Goal: Task Accomplishment & Management: Complete application form

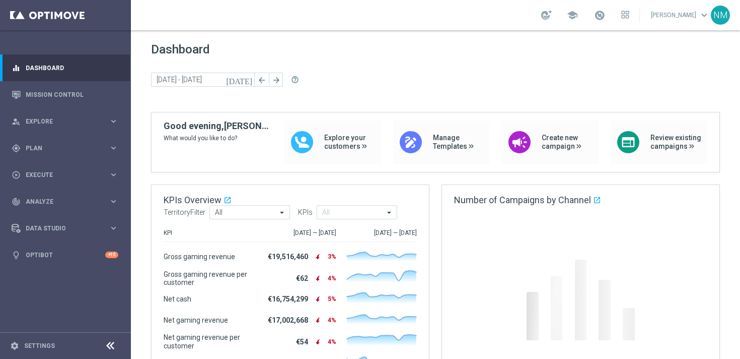
click at [356, 69] on div "Dashboard [DATE] [DATE] - [DATE] arrow_back arrow_forward help_outline" at bounding box center [435, 77] width 569 height 70
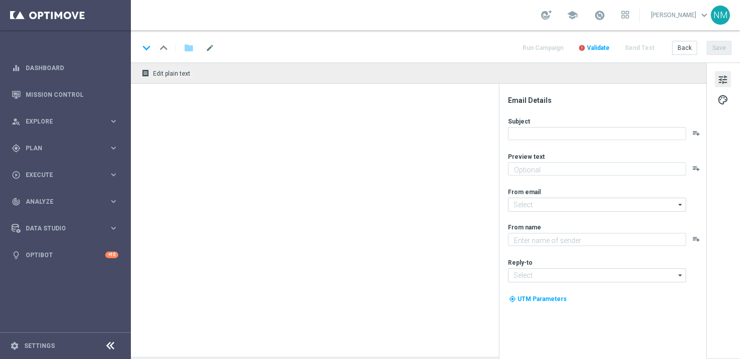
type textarea "Spooktacular Spins Await!"
type textarea "Lottoland"
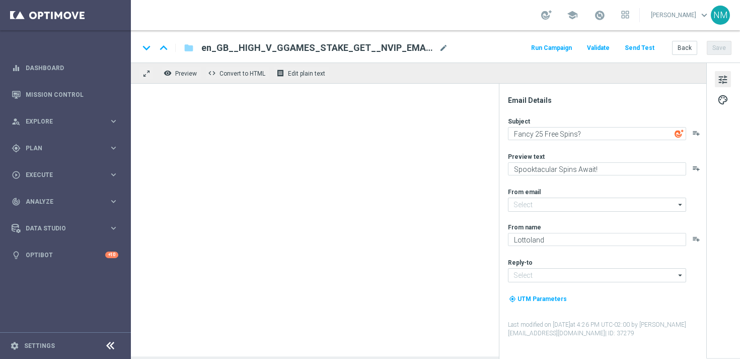
type input "mail@crm.lottoland.com"
type input "support@lottoland.co.uk"
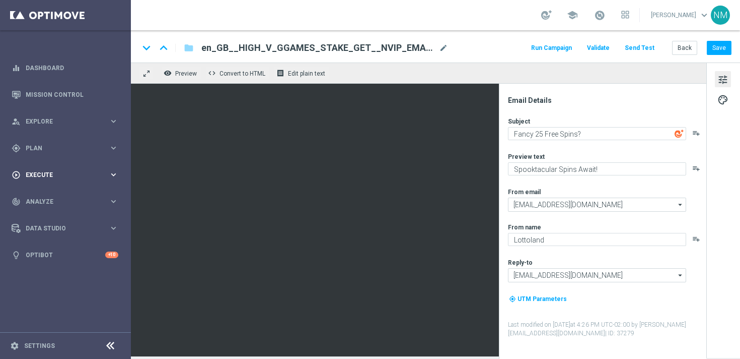
click at [78, 164] on div "play_circle_outline Execute keyboard_arrow_right" at bounding box center [65, 174] width 130 height 27
click at [57, 194] on link "Campaign Builder" at bounding box center [65, 195] width 79 height 8
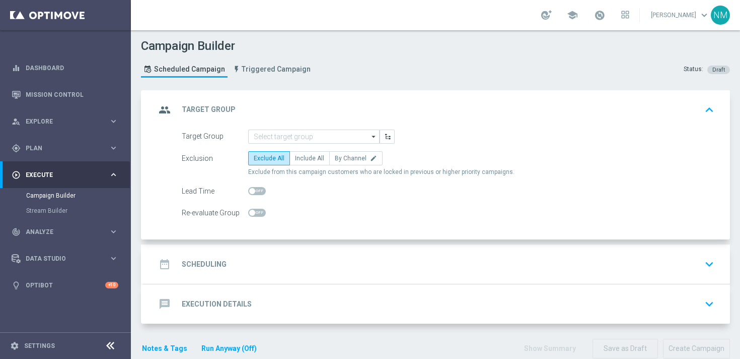
click at [343, 126] on div "group Target Group keyboard_arrow_up" at bounding box center [437, 109] width 587 height 39
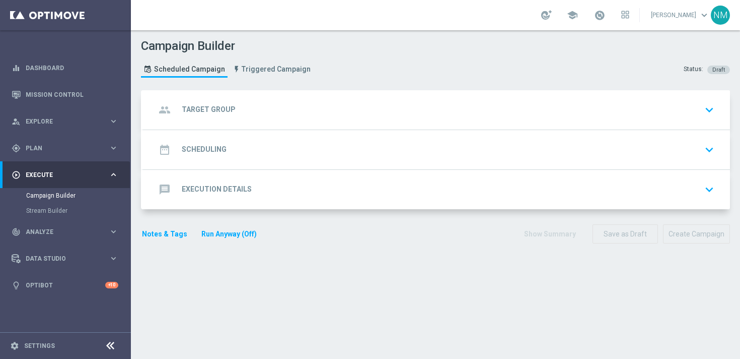
click at [320, 102] on div "group Target Group keyboard_arrow_down" at bounding box center [437, 109] width 563 height 19
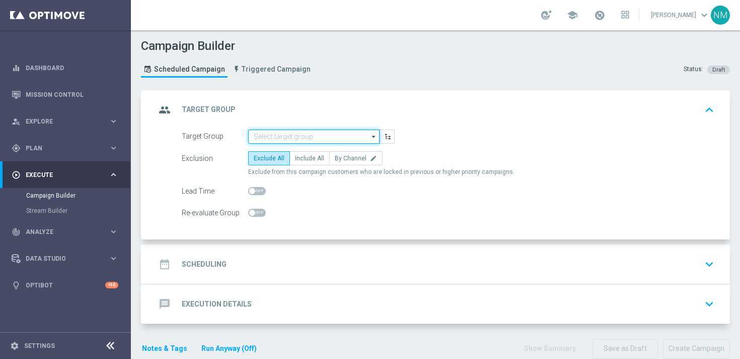
click at [300, 134] on input at bounding box center [313, 136] width 131 height 14
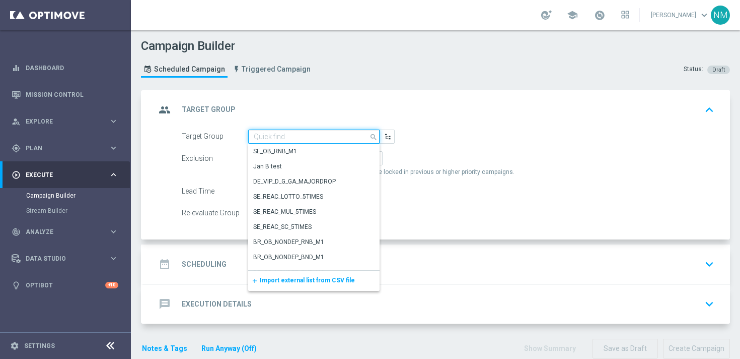
paste input "UK_CASINO_EMAIL | HVC Promos"
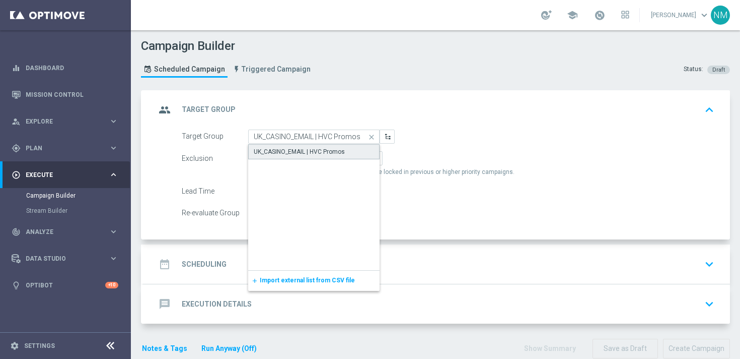
click at [293, 149] on div "UK_CASINO_EMAIL | HVC Promos" at bounding box center [299, 151] width 91 height 9
type input "UK_CASINO_EMAIL | HVC Promos"
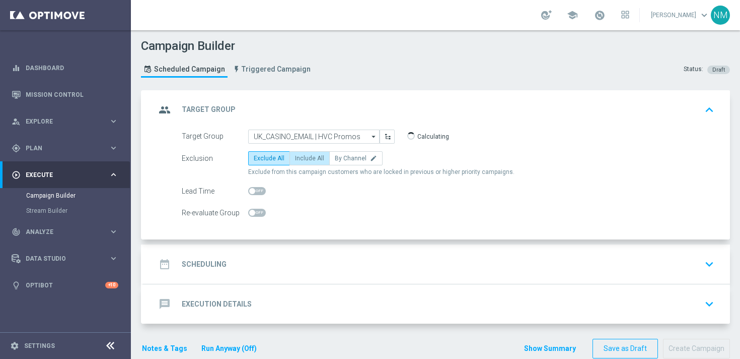
click at [298, 158] on span "Include All" at bounding box center [309, 158] width 29 height 7
click at [298, 158] on input "Include All" at bounding box center [298, 160] width 7 height 7
radio input "true"
click at [259, 277] on div "date_range Scheduling keyboard_arrow_down" at bounding box center [437, 263] width 587 height 39
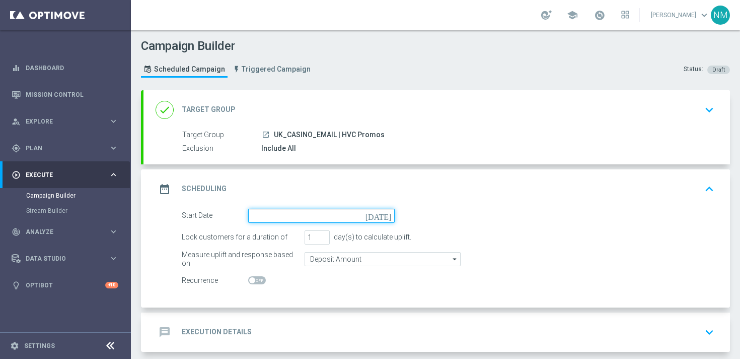
click at [269, 219] on input at bounding box center [321, 216] width 147 height 14
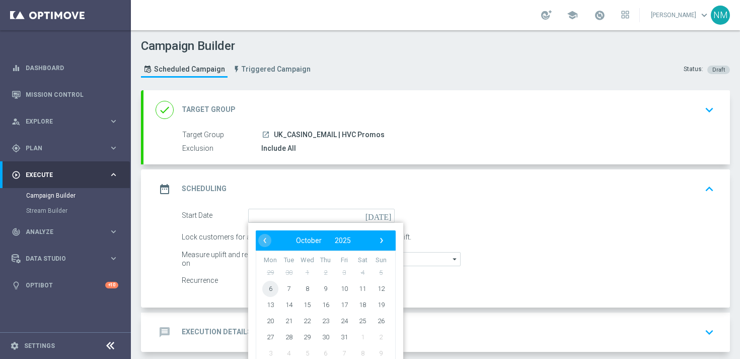
click at [268, 285] on span "6" at bounding box center [270, 288] width 16 height 16
type input "06 Oct 2025"
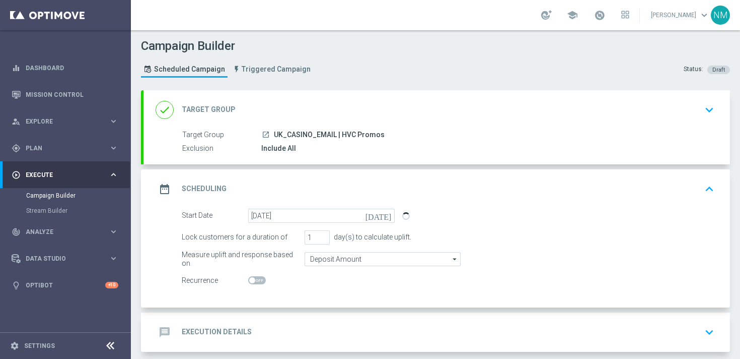
click at [247, 324] on div "message Execution Details" at bounding box center [204, 332] width 96 height 18
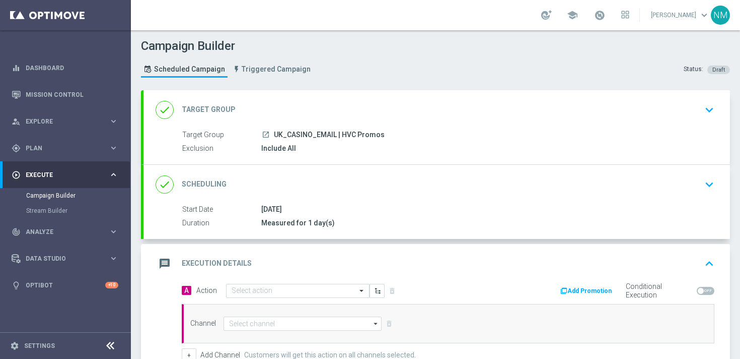
scroll to position [54, 0]
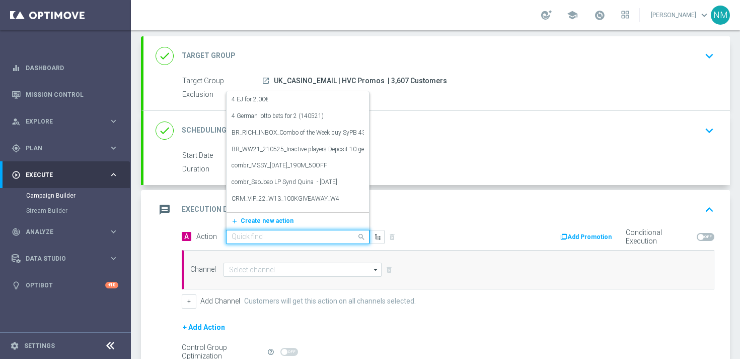
click at [259, 238] on input "text" at bounding box center [288, 237] width 112 height 9
paste input "en_GB__HIGH_V_GGAMES_STAKE_GET__NVIP_EMA_TAC_GM"
type input "en_GB__HIGH_V_GGAMES_STAKE_GET__NVIP_EMA_TAC_GM"
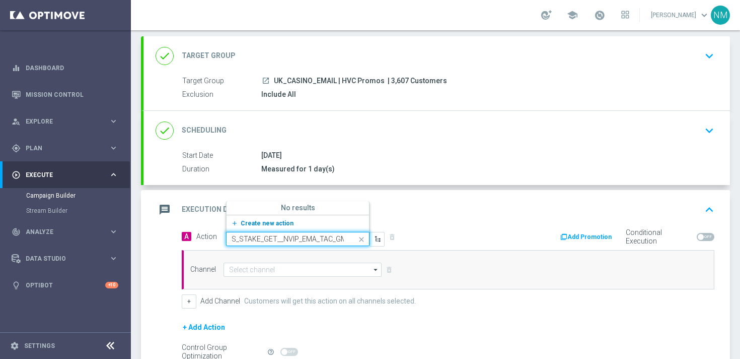
click at [270, 221] on span "Create new action" at bounding box center [267, 223] width 53 height 7
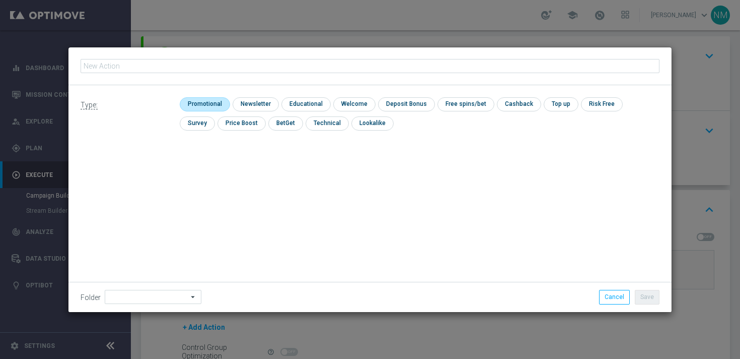
type input "en_GB__HIGH_V_GGAMES_STAKE_GET__NVIP_EMA_TAC_GM"
click at [213, 104] on input "checkbox" at bounding box center [204, 104] width 48 height 14
checkbox input "true"
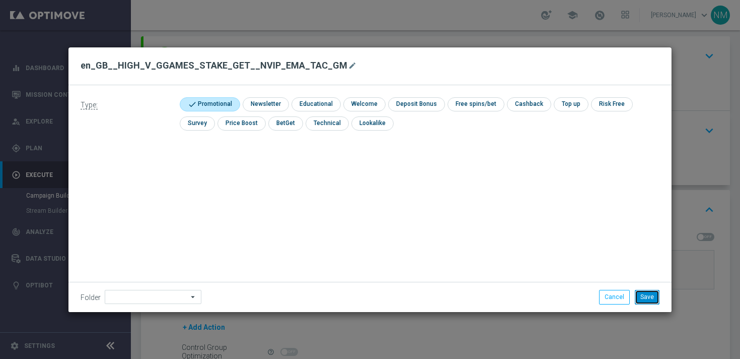
click at [645, 294] on button "Save" at bounding box center [647, 297] width 25 height 14
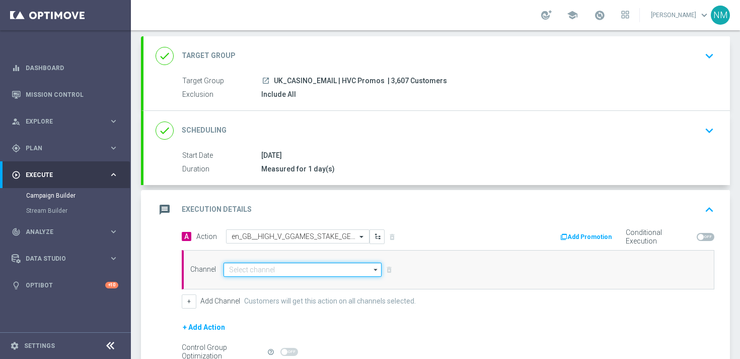
click at [336, 268] on input at bounding box center [303, 269] width 158 height 14
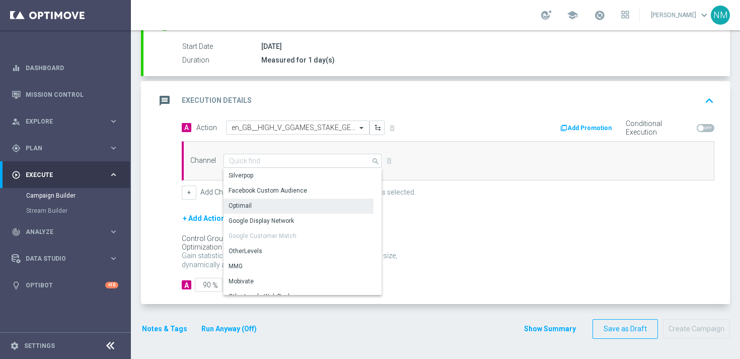
click at [278, 204] on div "Optimail" at bounding box center [299, 205] width 150 height 14
type input "Optimail"
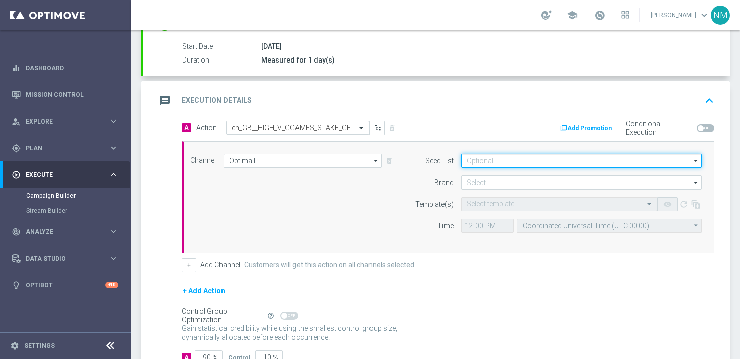
click at [545, 161] on input at bounding box center [581, 161] width 241 height 14
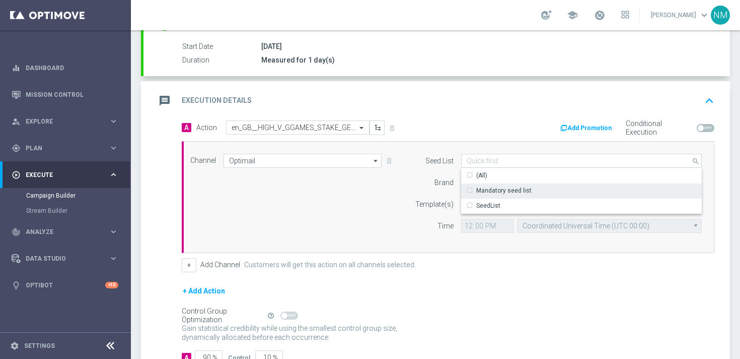
click at [512, 189] on div "Mandatory seed list" at bounding box center [503, 190] width 55 height 9
click at [496, 188] on div "Mandatory seed list" at bounding box center [504, 190] width 55 height 9
click at [424, 193] on form "Seed List Mandatory seed list search Show Selected 0 of 2 (All)" at bounding box center [556, 193] width 292 height 79
type input "Mandatory seed list"
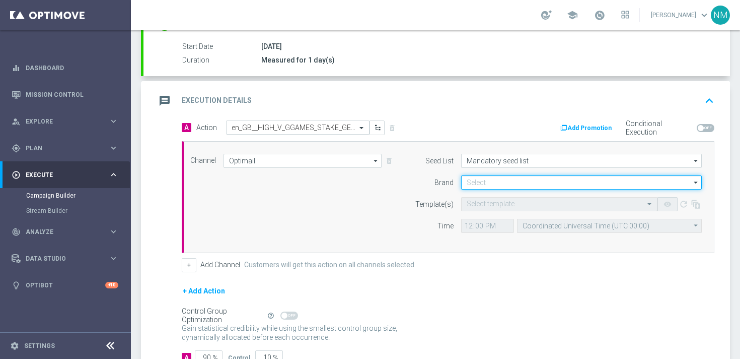
click at [479, 181] on input at bounding box center [581, 182] width 241 height 14
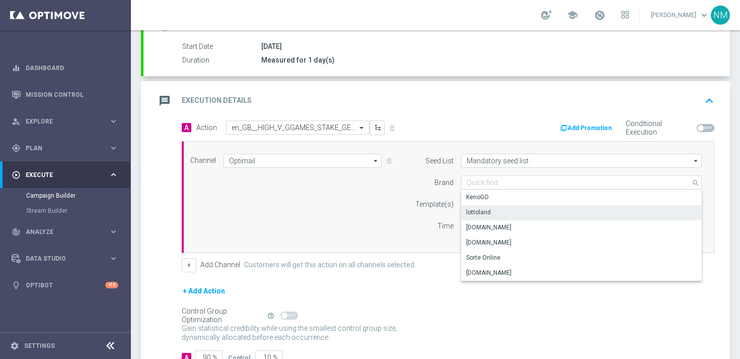
click at [478, 212] on div "lottoland" at bounding box center [478, 212] width 25 height 9
type input "lottoland"
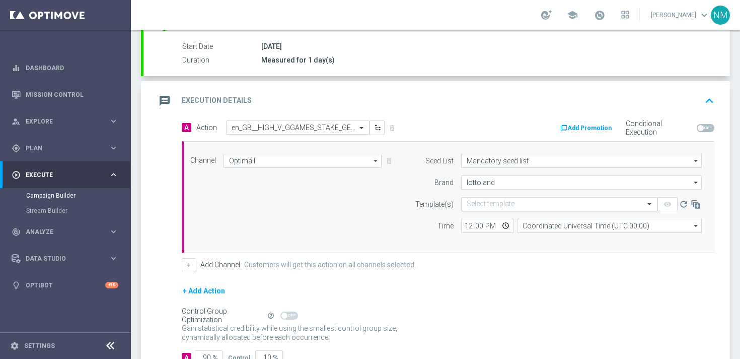
click at [476, 197] on div "Select template" at bounding box center [559, 204] width 196 height 14
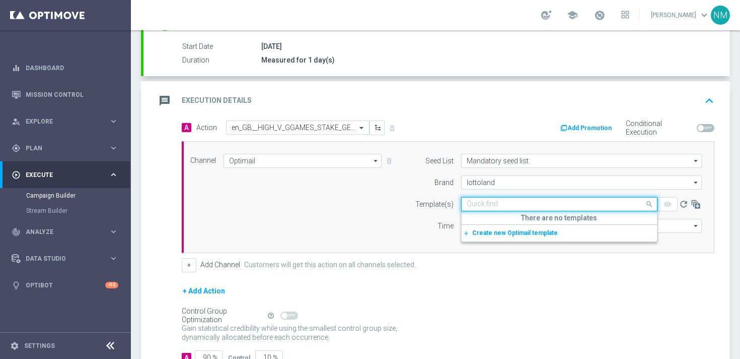
paste input "en_GB__HIGH_V_GGAMES_STAKE_GET__NVIP_EMA_TAC_GM"
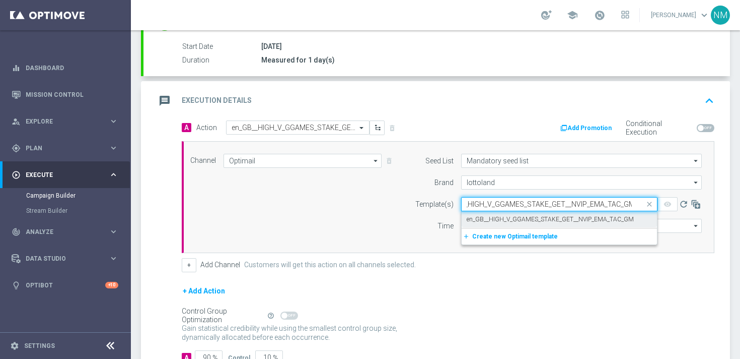
click at [481, 223] on div "en_GB__HIGH_V_GGAMES_STAKE_GET__NVIP_EMA_TAC_GM" at bounding box center [559, 219] width 185 height 17
type input "en_GB__HIGH_V_GGAMES_STAKE_GET__NVIP_EMA_TAC_GM"
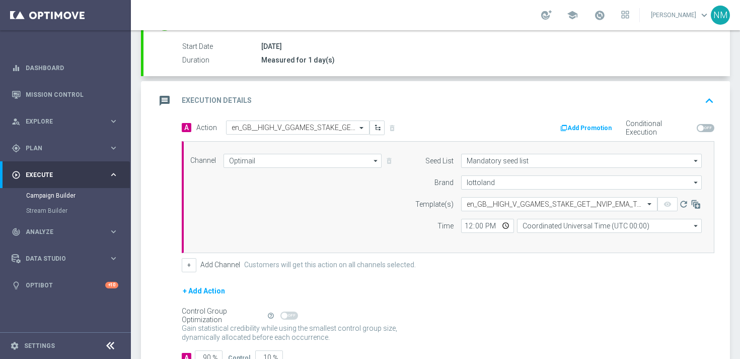
scroll to position [0, 0]
click at [594, 131] on button "Add Promotion" at bounding box center [588, 127] width 56 height 11
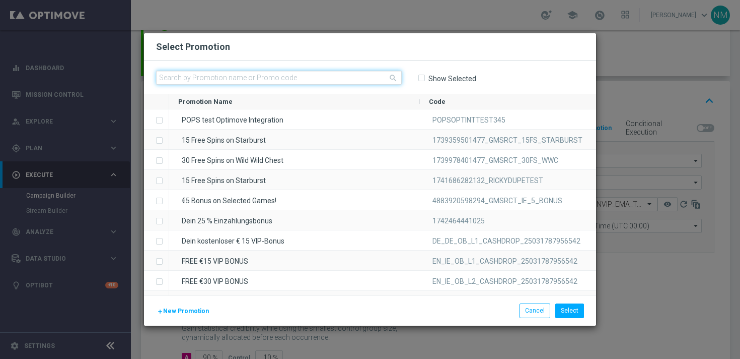
click at [289, 77] on input "text" at bounding box center [279, 78] width 246 height 14
type input "v"
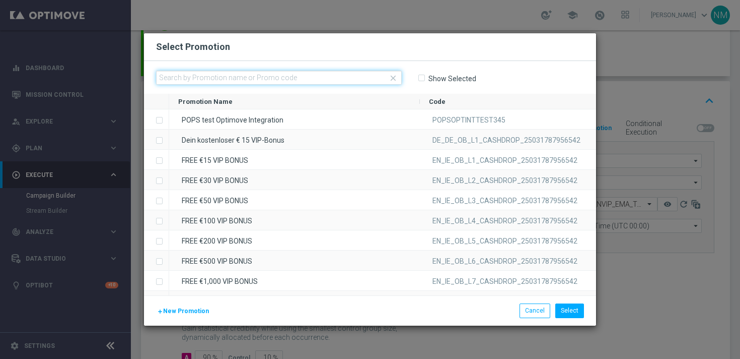
paste input ""UK_OCT2025_25FS_SPOOKY ""
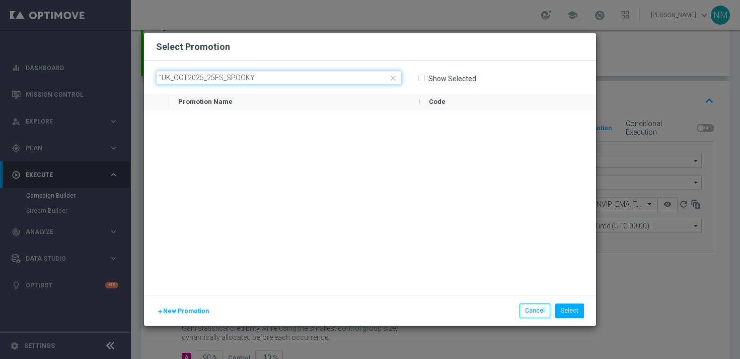
click at [162, 76] on input ""UK_OCT2025_25FS_SPOOKY" at bounding box center [279, 78] width 246 height 14
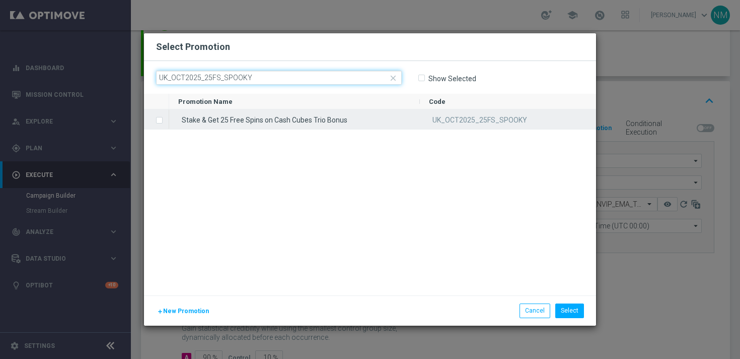
type input "UK_OCT2025_25FS_SPOOKY"
click at [203, 120] on div "Stake & Get 25 Free Spins on Cash Cubes Trio Bonus" at bounding box center [294, 119] width 251 height 20
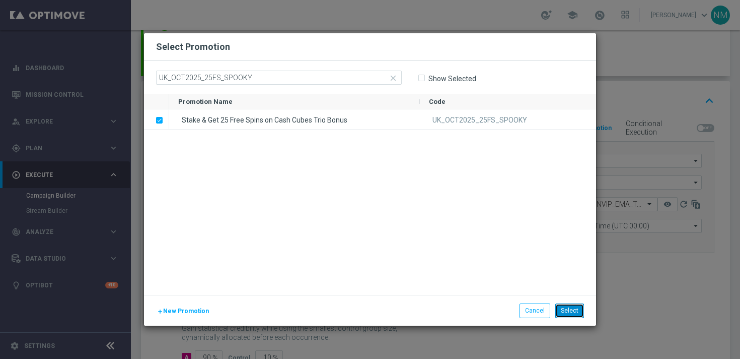
click at [569, 310] on button "Select" at bounding box center [570, 310] width 29 height 14
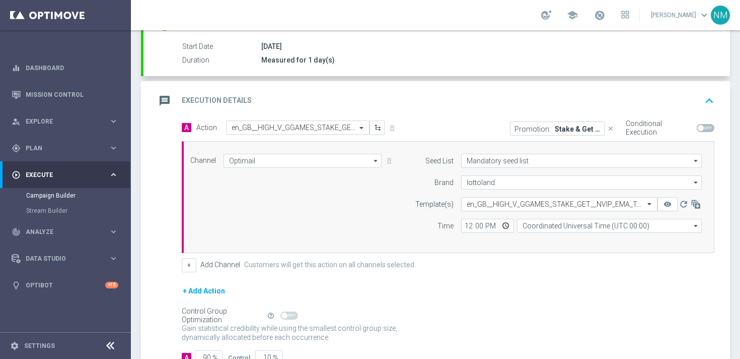
click at [701, 130] on span at bounding box center [706, 128] width 18 height 8
click at [701, 130] on input "checkbox" at bounding box center [706, 128] width 18 height 8
checkbox input "true"
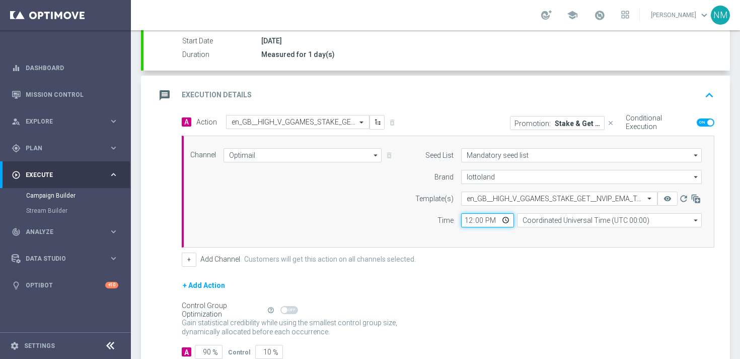
click at [507, 220] on input "12:00" at bounding box center [487, 220] width 53 height 14
type input "20:00"
click at [542, 257] on div "+ Add Channel Customers will get this action on all channels selected." at bounding box center [448, 259] width 533 height 14
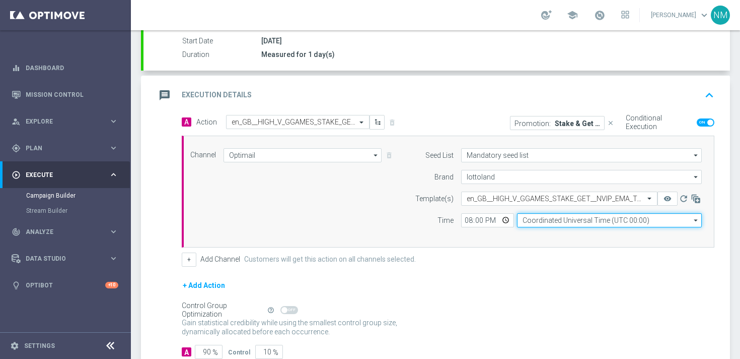
click at [542, 224] on input "Coordinated Universal Time (UTC 00:00)" at bounding box center [609, 220] width 185 height 14
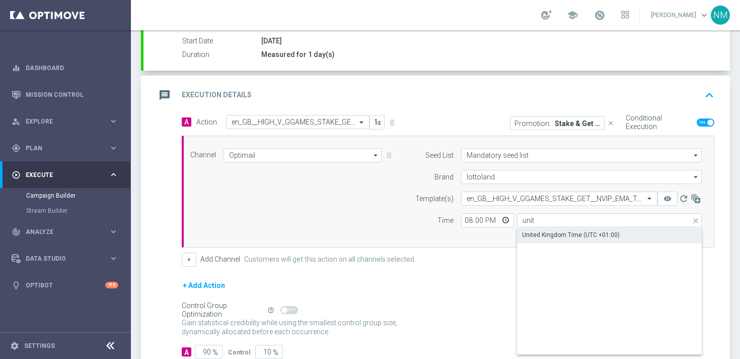
click at [533, 234] on div "United Kingdom Time (UTC +01:00)" at bounding box center [571, 234] width 98 height 9
type input "United Kingdom Time (UTC +01:00)"
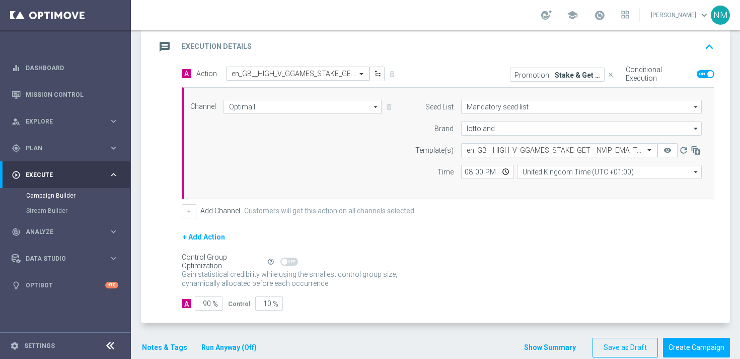
scroll to position [235, 0]
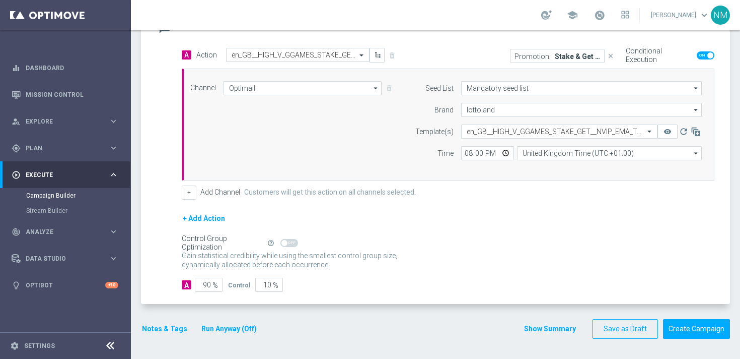
click at [180, 329] on button "Notes & Tags" at bounding box center [164, 328] width 47 height 13
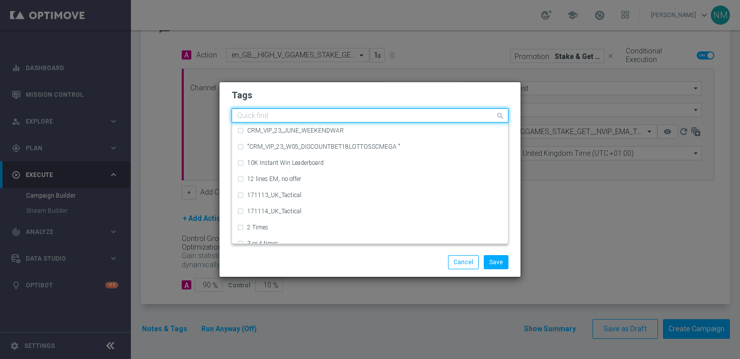
click at [307, 119] on input "text" at bounding box center [366, 116] width 258 height 9
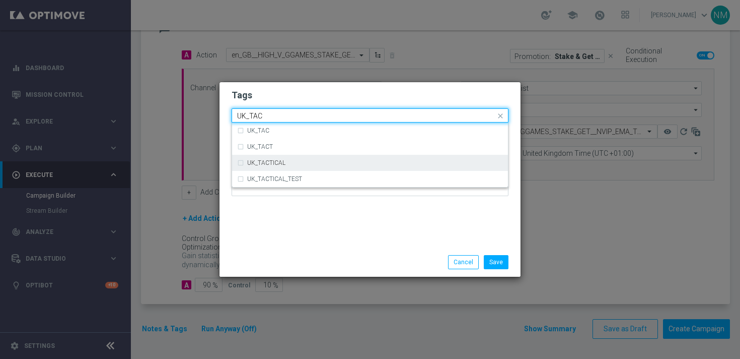
click at [288, 161] on div "UK_TACTICAL" at bounding box center [375, 163] width 256 height 6
type input "UK_TAC"
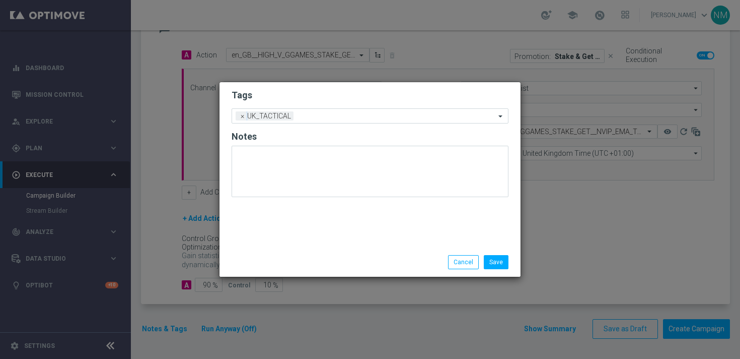
click at [351, 222] on div "Tags Add a new tag × UK_TACTICAL Notes" at bounding box center [370, 164] width 301 height 165
click at [495, 266] on button "Save" at bounding box center [496, 262] width 25 height 14
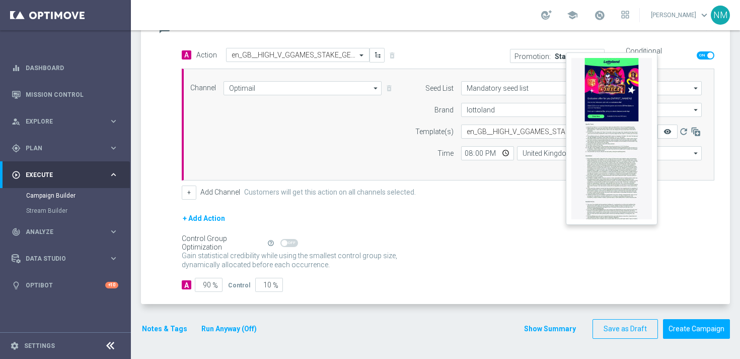
click at [667, 131] on icon "remove_red_eye" at bounding box center [668, 131] width 8 height 8
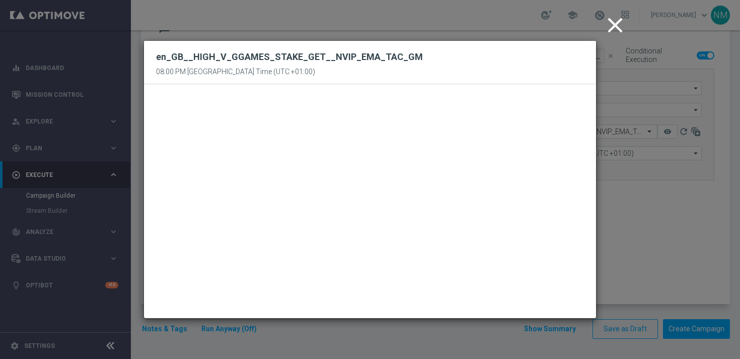
click at [615, 22] on icon "close" at bounding box center [615, 25] width 25 height 25
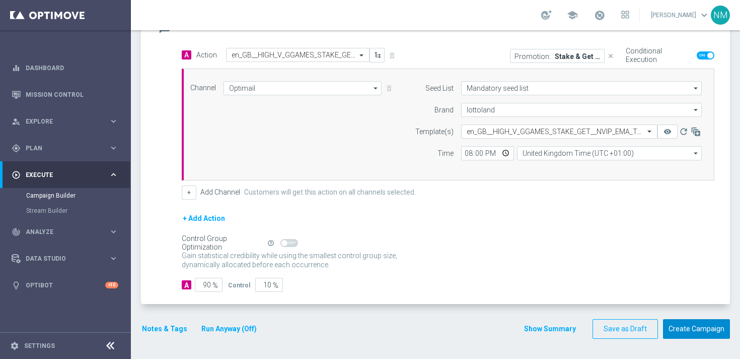
click at [683, 322] on button "Create Campaign" at bounding box center [696, 329] width 67 height 20
